Goal: Find specific page/section

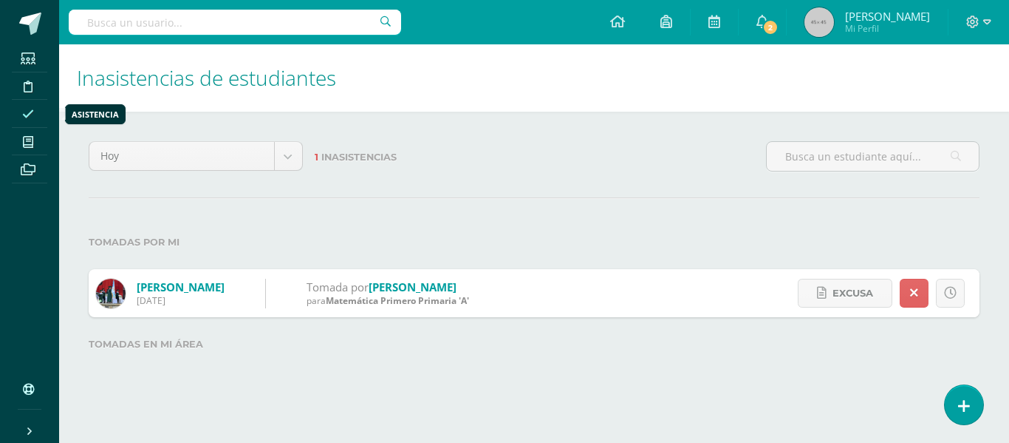
click at [31, 110] on icon at bounding box center [28, 114] width 12 height 12
